Goal: Task Accomplishment & Management: Manage account settings

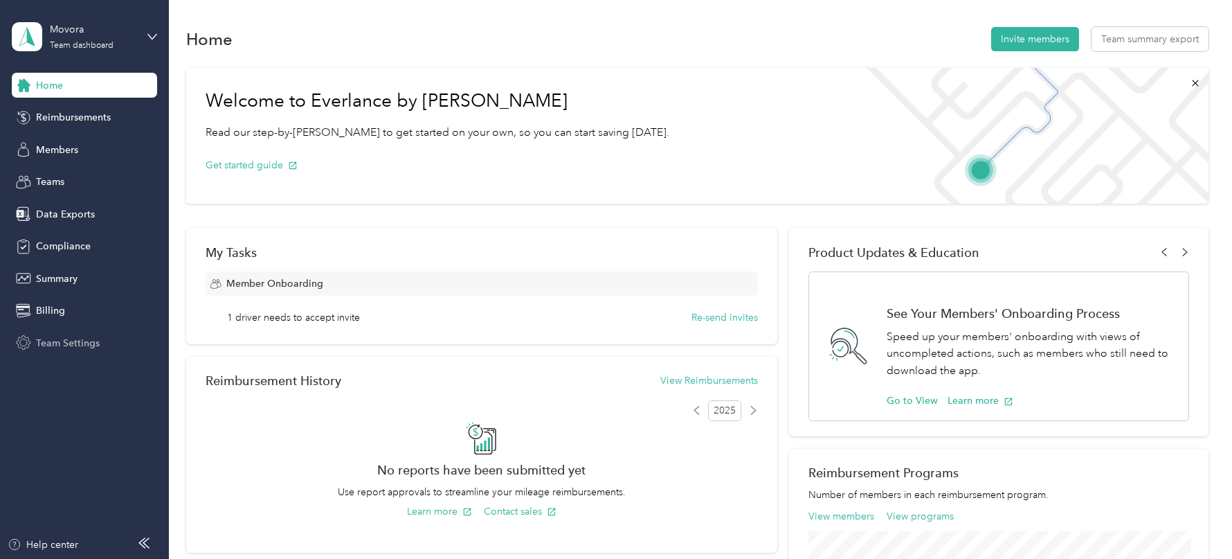
click at [88, 345] on span "Team Settings" at bounding box center [68, 343] width 64 height 15
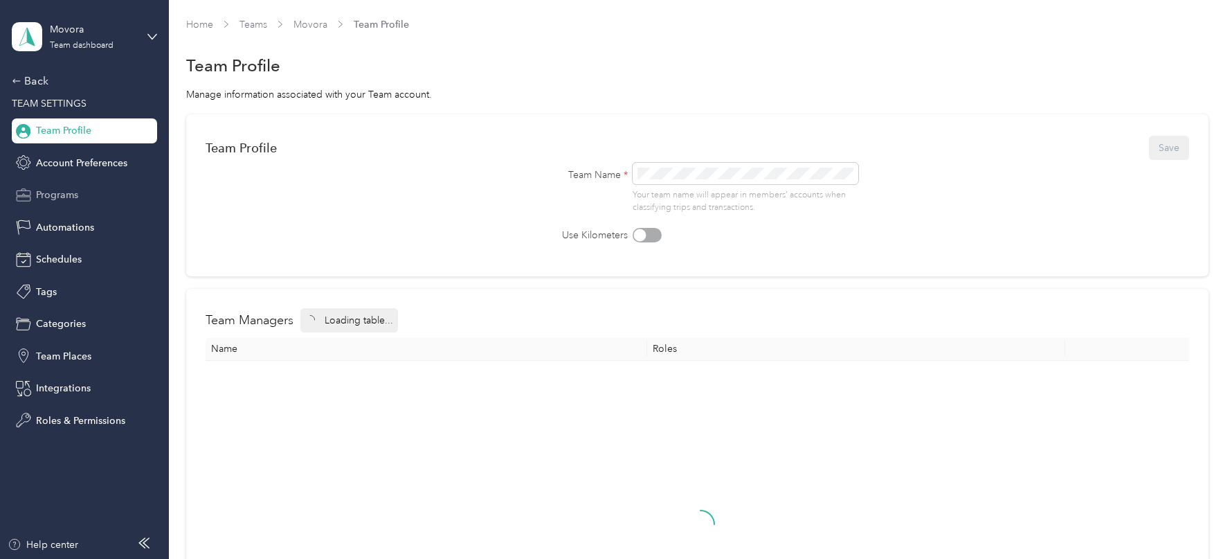
click at [78, 200] on div "Programs" at bounding box center [84, 195] width 145 height 25
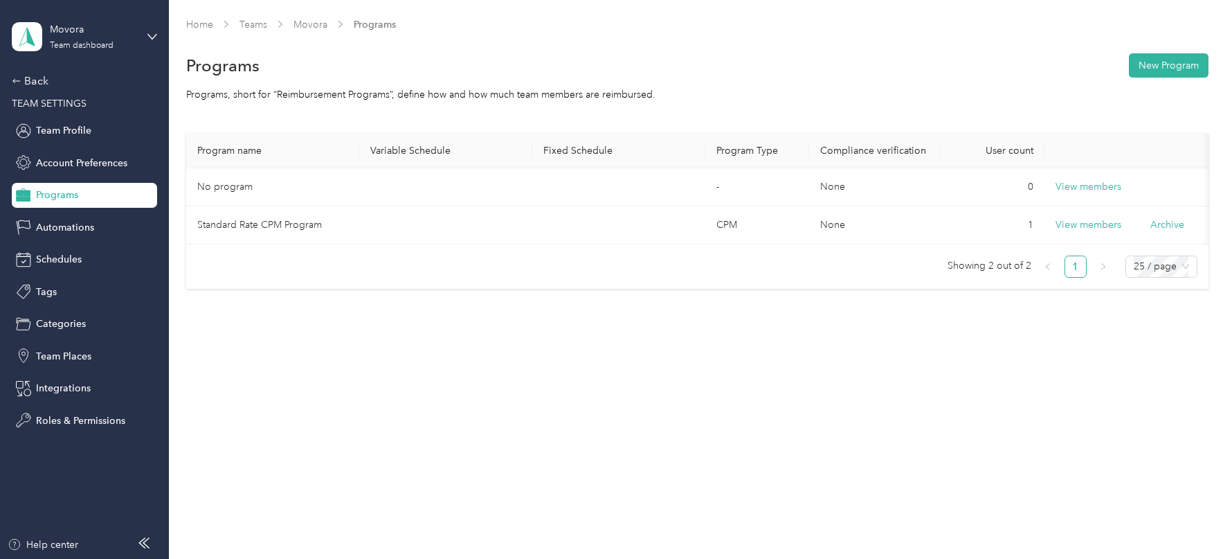
click at [43, 71] on div "Movora Team dashboard Back TEAM SETTINGS Team Profile Account Preferences Progr…" at bounding box center [84, 216] width 145 height 433
click at [43, 73] on div "Back" at bounding box center [81, 81] width 138 height 17
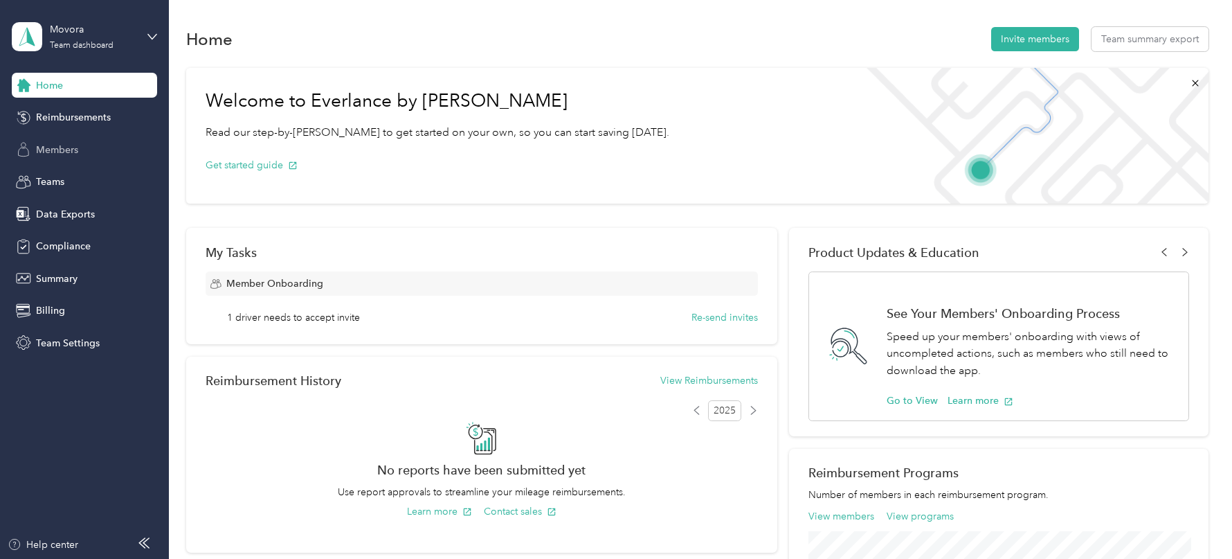
click at [64, 145] on span "Members" at bounding box center [57, 150] width 42 height 15
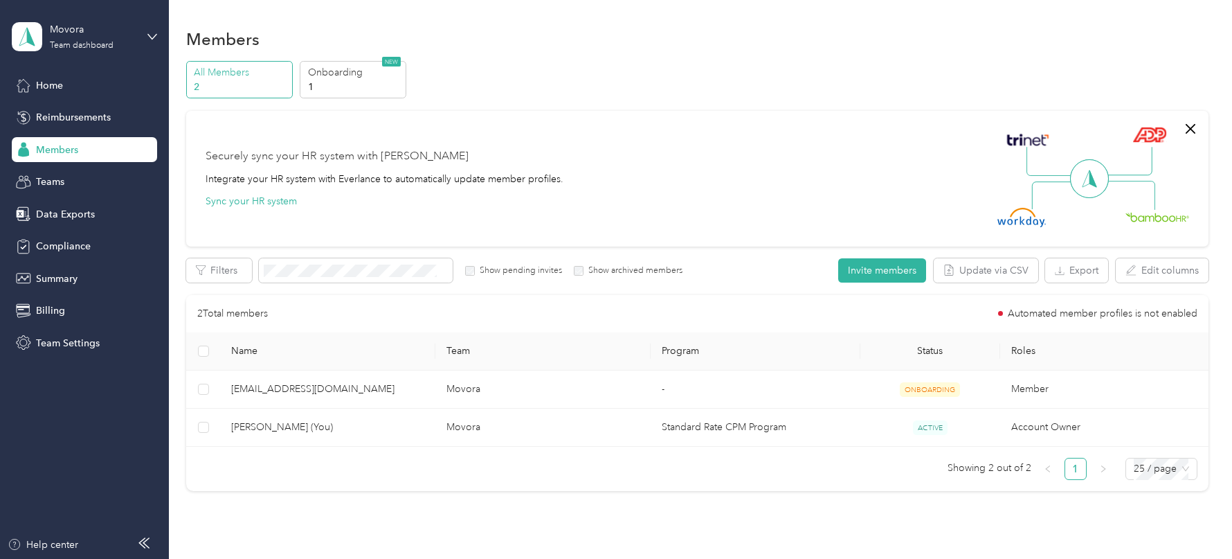
click at [118, 60] on div "Movora Team dashboard" at bounding box center [84, 36] width 145 height 48
click at [82, 172] on div "Log out" at bounding box center [235, 174] width 429 height 24
